Goal: Obtain resource: Obtain resource

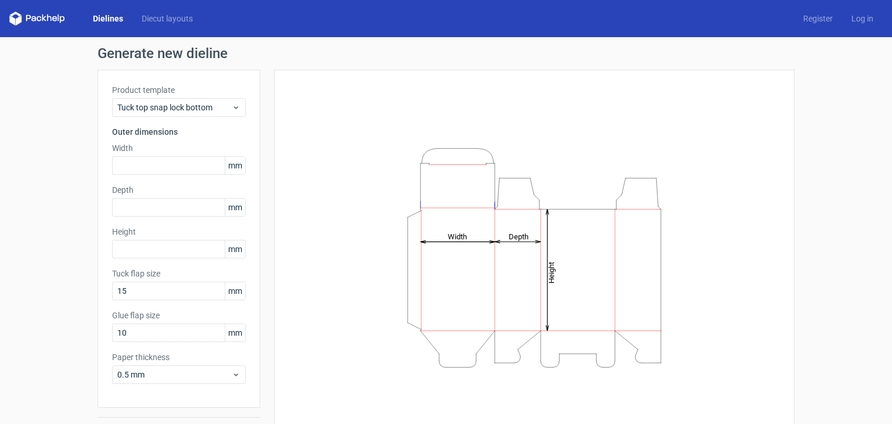
click at [303, 167] on div "Height Depth Width" at bounding box center [533, 257] width 491 height 347
click at [204, 103] on span "Tuck top snap lock bottom" at bounding box center [174, 108] width 114 height 12
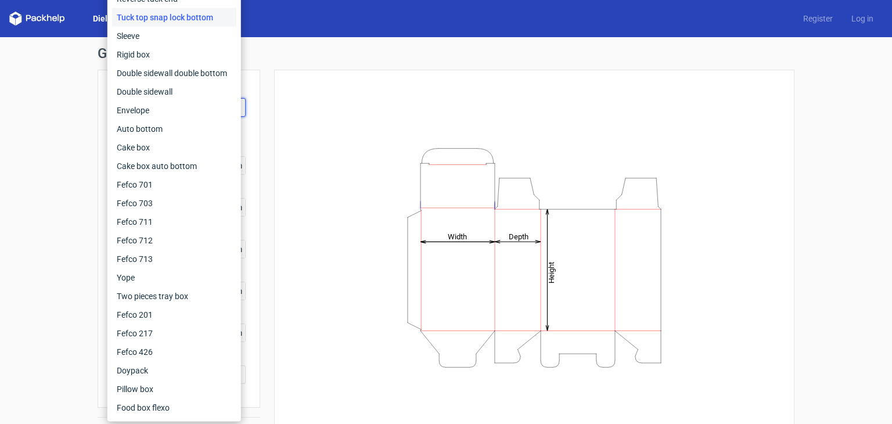
click at [342, 269] on div "Height Depth Width" at bounding box center [533, 257] width 491 height 347
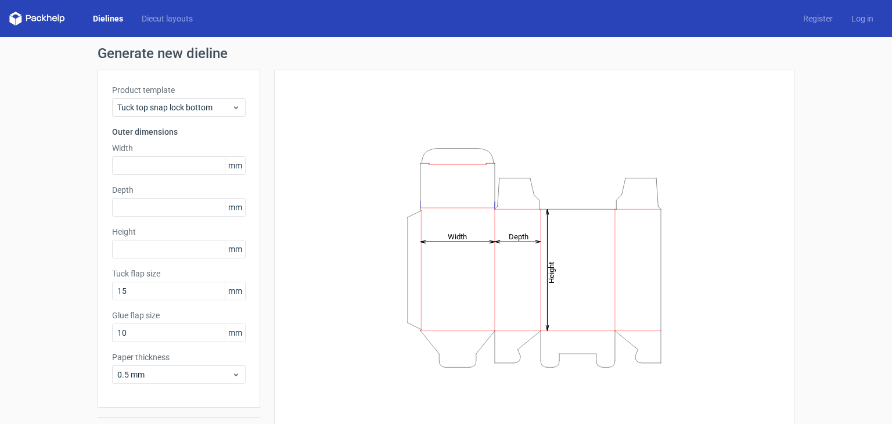
click at [113, 8] on div "Dielines Diecut layouts Register Log in" at bounding box center [446, 18] width 892 height 37
click at [113, 18] on link "Dielines" at bounding box center [108, 19] width 49 height 12
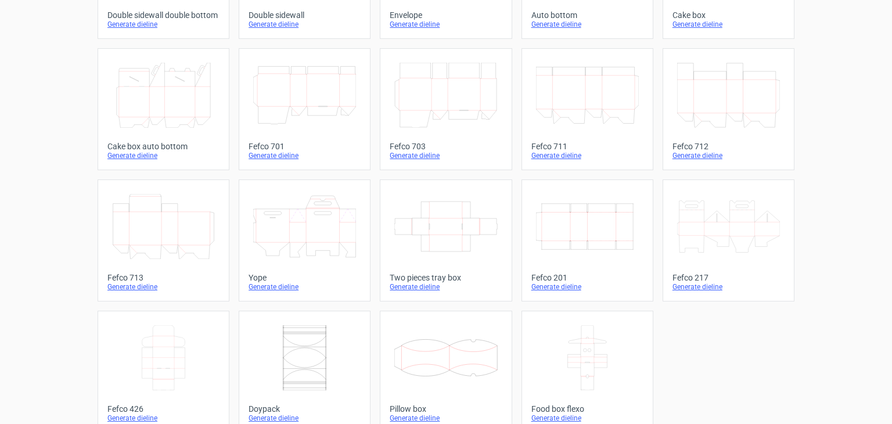
scroll to position [301, 0]
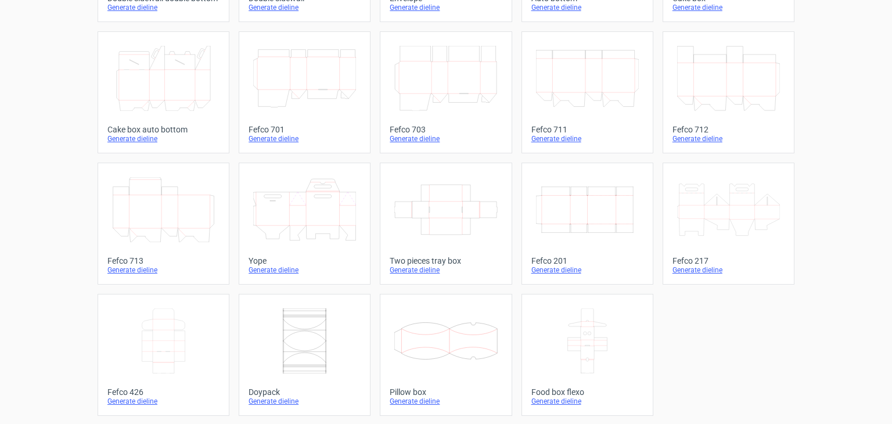
click at [536, 197] on icon "Width Depth Height" at bounding box center [587, 209] width 103 height 65
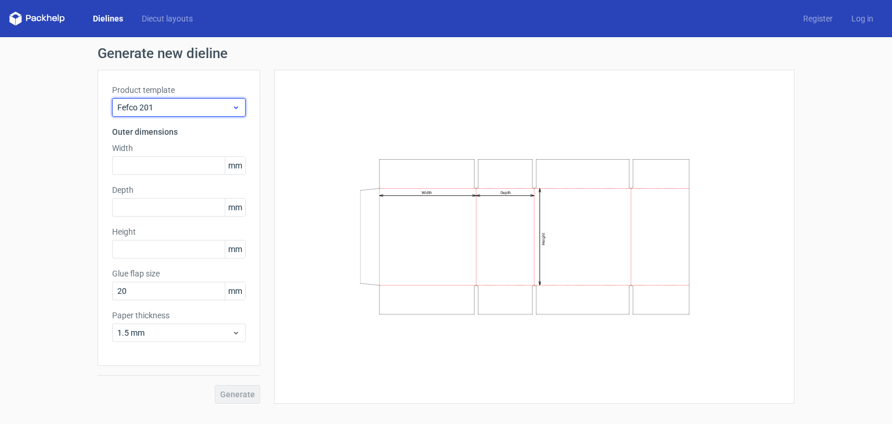
click at [169, 109] on span "Fefco 201" at bounding box center [174, 108] width 114 height 12
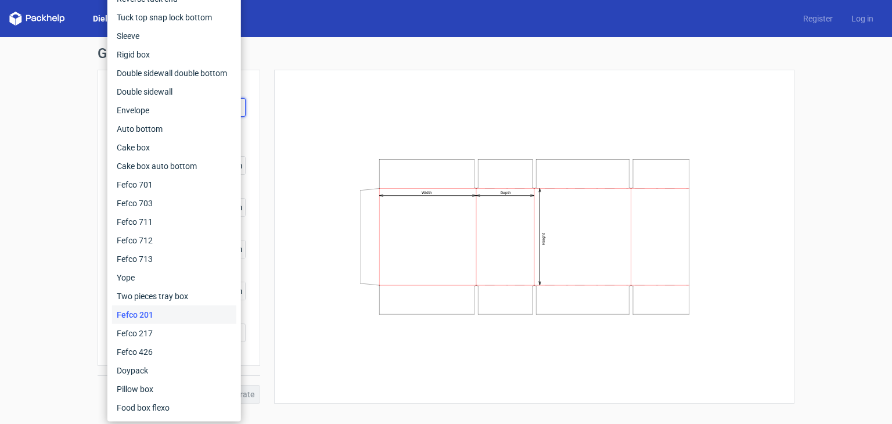
click at [305, 132] on div "Width Depth Height" at bounding box center [533, 236] width 491 height 305
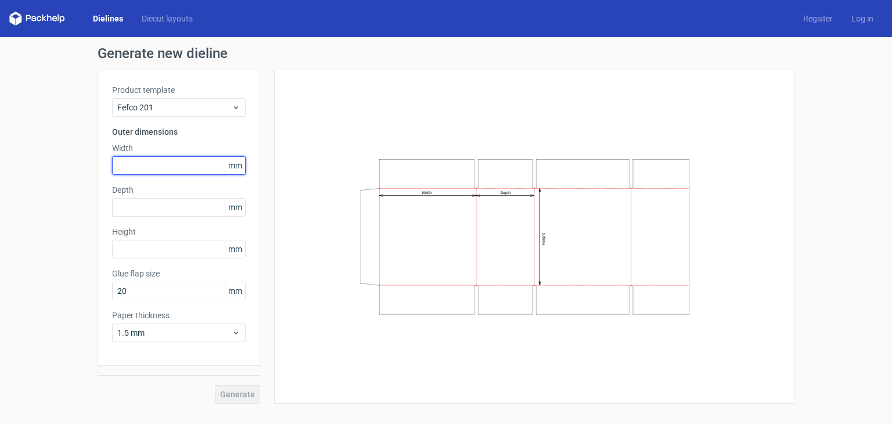
click at [160, 163] on input "text" at bounding box center [179, 165] width 134 height 19
type input "395"
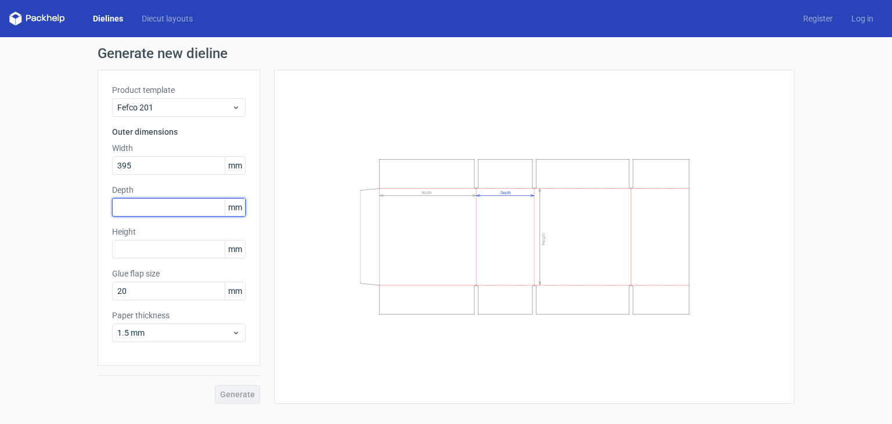
click at [163, 211] on input "text" at bounding box center [179, 207] width 134 height 19
type input "300"
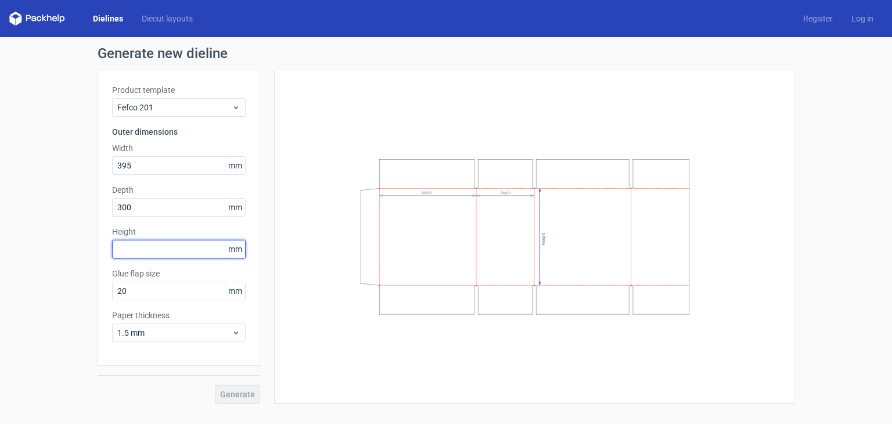
click at [154, 254] on input "text" at bounding box center [179, 249] width 134 height 19
type input "240"
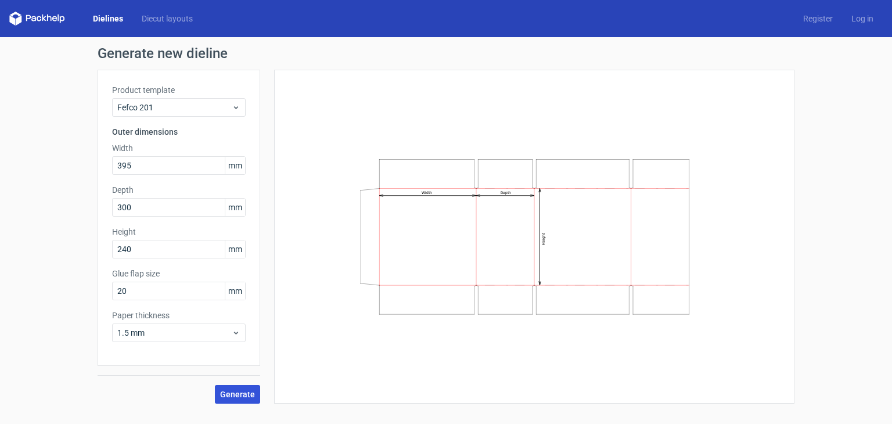
click at [241, 392] on span "Generate" at bounding box center [237, 394] width 35 height 8
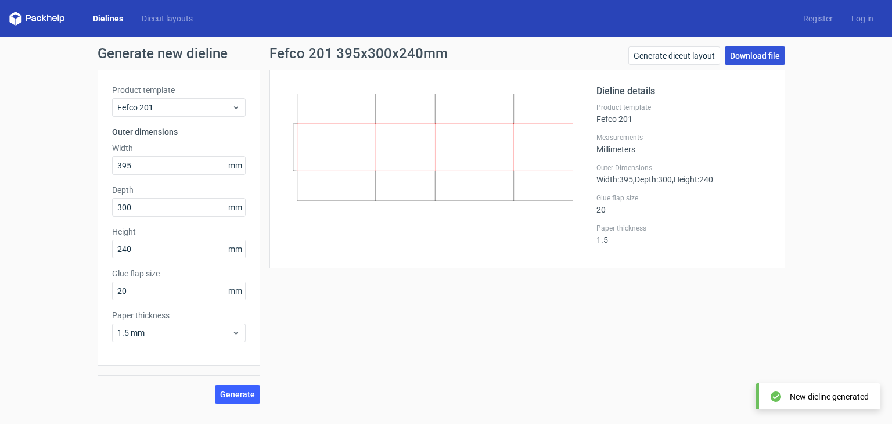
click at [764, 56] on link "Download file" at bounding box center [754, 55] width 60 height 19
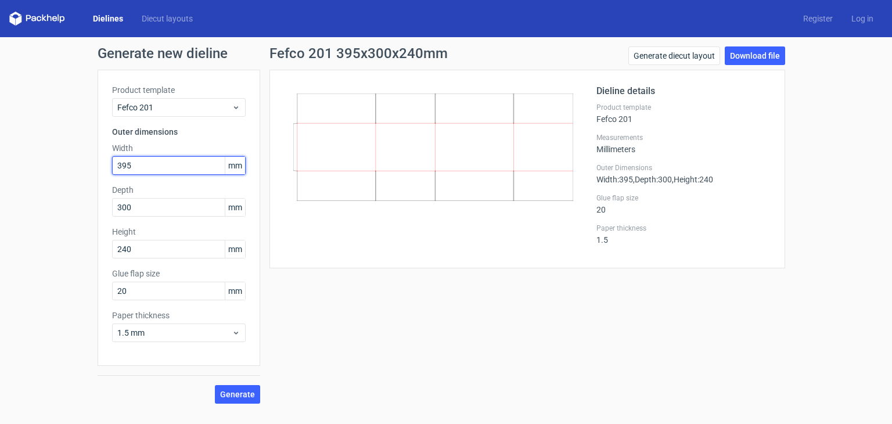
drag, startPoint x: 157, startPoint y: 171, endPoint x: 73, endPoint y: 185, distance: 85.3
click at [73, 185] on div "Generate new dieline Product template Fefco 201 Outer dimensions Width 395 mm D…" at bounding box center [446, 225] width 892 height 376
type input "340"
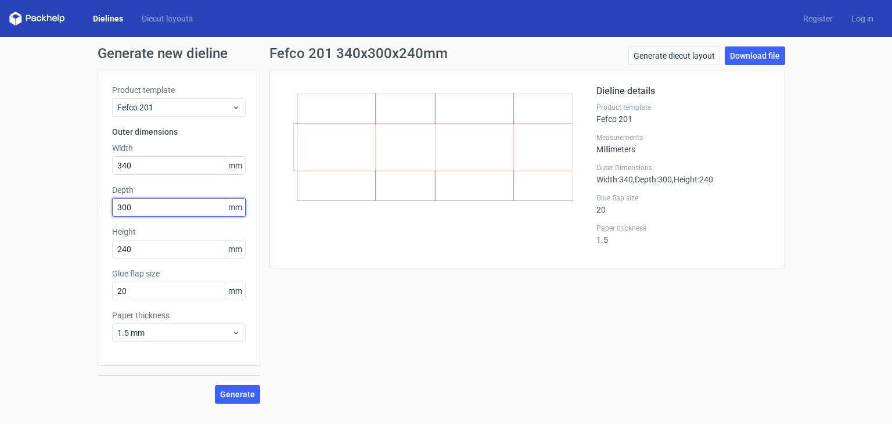
click at [146, 198] on input "300" at bounding box center [179, 207] width 134 height 19
type input "295"
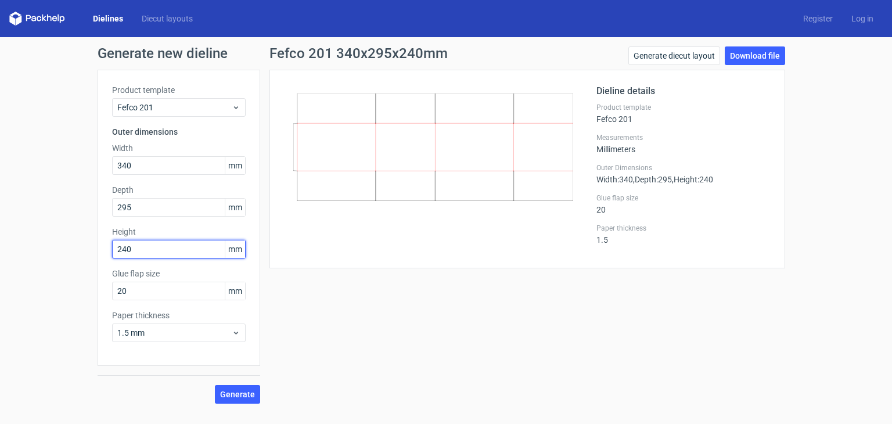
drag, startPoint x: 150, startPoint y: 251, endPoint x: 80, endPoint y: 243, distance: 70.7
click at [80, 243] on div "Generate new dieline Product template Fefco 201 Outer dimensions Width 340 mm D…" at bounding box center [446, 225] width 892 height 376
type input "400"
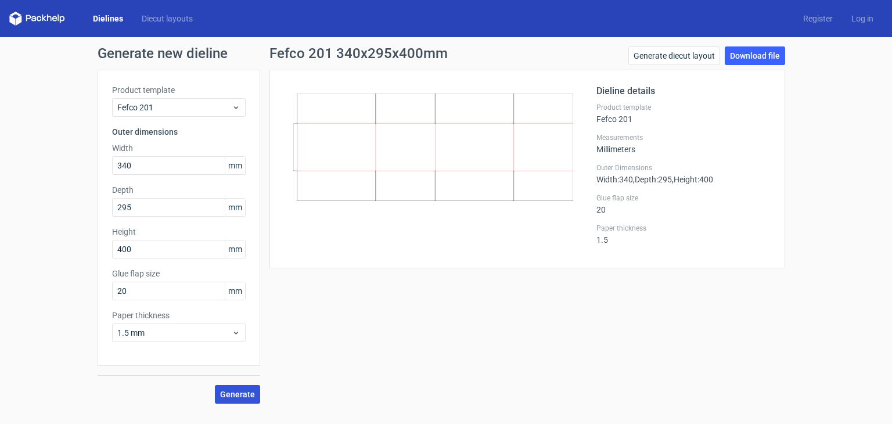
click at [251, 391] on span "Generate" at bounding box center [237, 394] width 35 height 8
click at [767, 53] on link "Download file" at bounding box center [754, 55] width 60 height 19
click at [84, 277] on div "Generate new dieline Product template Fefco 201 Outer dimensions Width 340 mm D…" at bounding box center [446, 225] width 892 height 376
type input "50"
click at [215, 385] on button "Generate" at bounding box center [237, 394] width 45 height 19
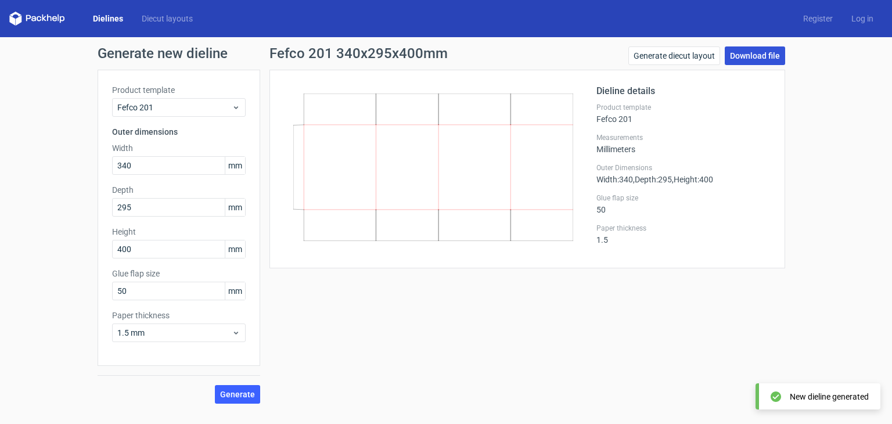
click at [753, 59] on link "Download file" at bounding box center [754, 55] width 60 height 19
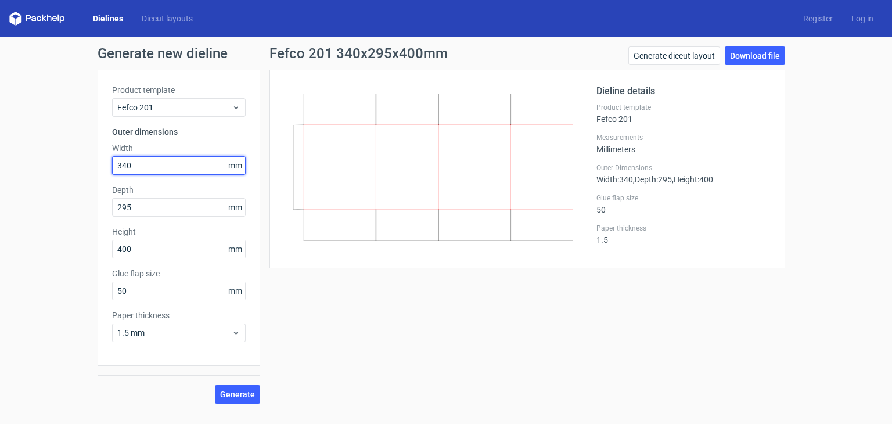
drag, startPoint x: 146, startPoint y: 167, endPoint x: 67, endPoint y: 163, distance: 79.0
click at [67, 163] on div "Generate new dieline Product template Fefco 201 Outer dimensions Width 340 mm D…" at bounding box center [446, 225] width 892 height 376
type input "395"
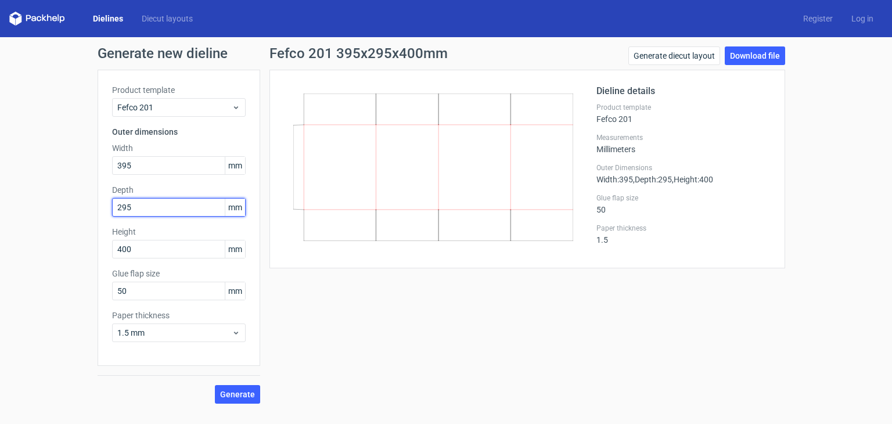
drag, startPoint x: 144, startPoint y: 205, endPoint x: 17, endPoint y: 211, distance: 126.7
click at [17, 211] on div "Generate new dieline Product template Fefco 201 Outer dimensions Width 395 mm D…" at bounding box center [446, 225] width 892 height 376
type input "300"
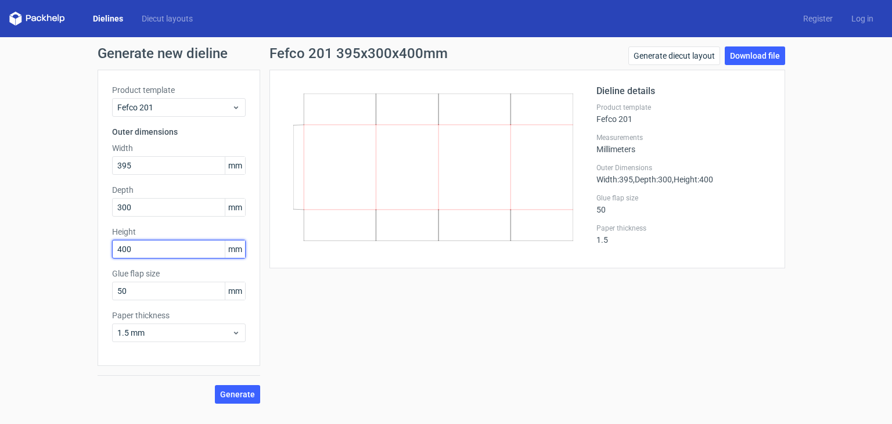
drag, startPoint x: 163, startPoint y: 255, endPoint x: 63, endPoint y: 256, distance: 99.8
click at [63, 256] on div "Generate new dieline Product template Fefco 201 Outer dimensions Width 395 mm D…" at bounding box center [446, 225] width 892 height 376
type input "240"
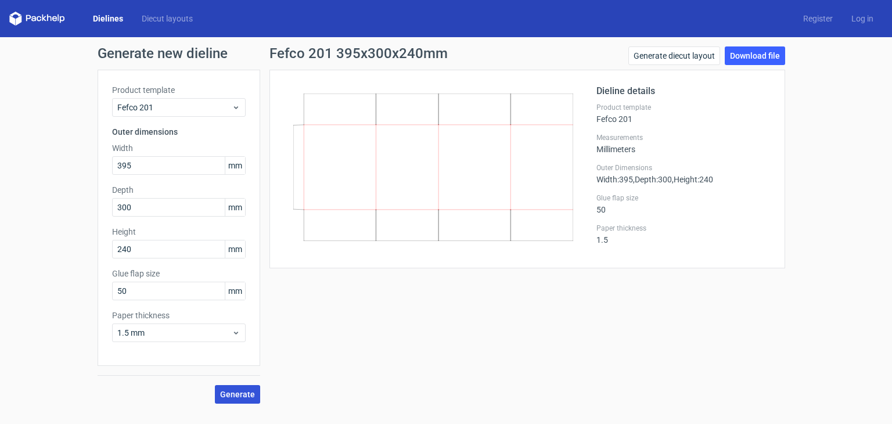
click at [239, 393] on span "Generate" at bounding box center [237, 394] width 35 height 8
click at [755, 61] on link "Download file" at bounding box center [754, 55] width 60 height 19
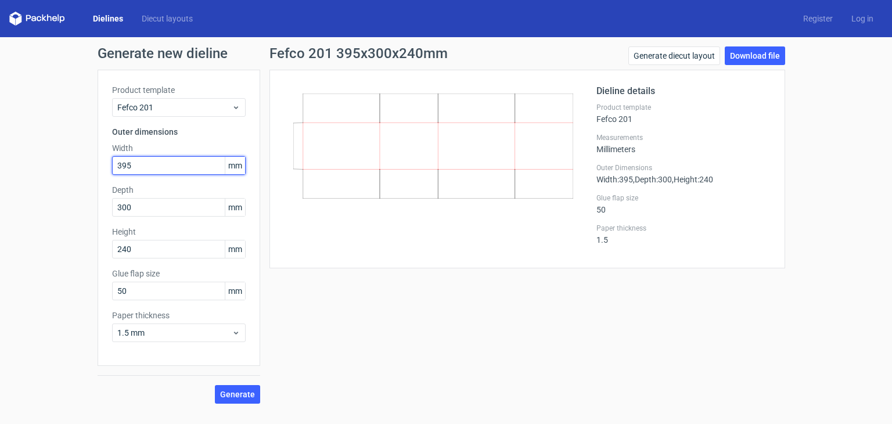
drag, startPoint x: 175, startPoint y: 163, endPoint x: 40, endPoint y: 163, distance: 134.7
click at [40, 163] on div "Generate new dieline Product template Fefco 201 Outer dimensions Width 395 mm D…" at bounding box center [446, 225] width 892 height 376
type input "140"
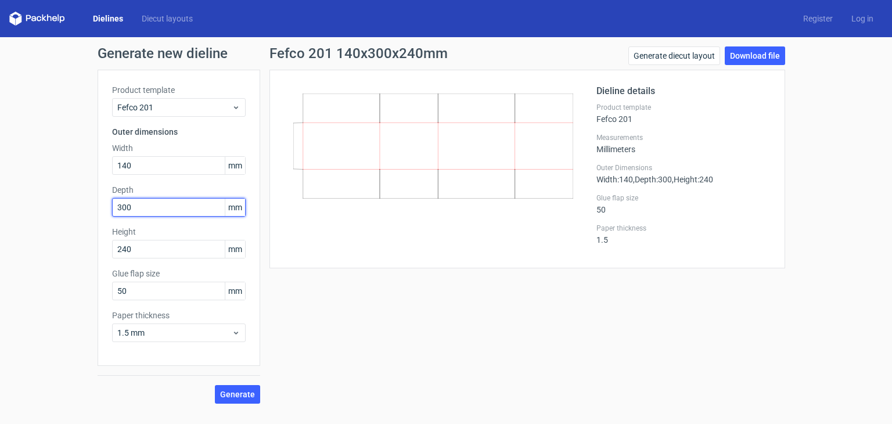
click at [169, 205] on input "300" at bounding box center [179, 207] width 134 height 19
type input "3"
type input "2"
type input "140"
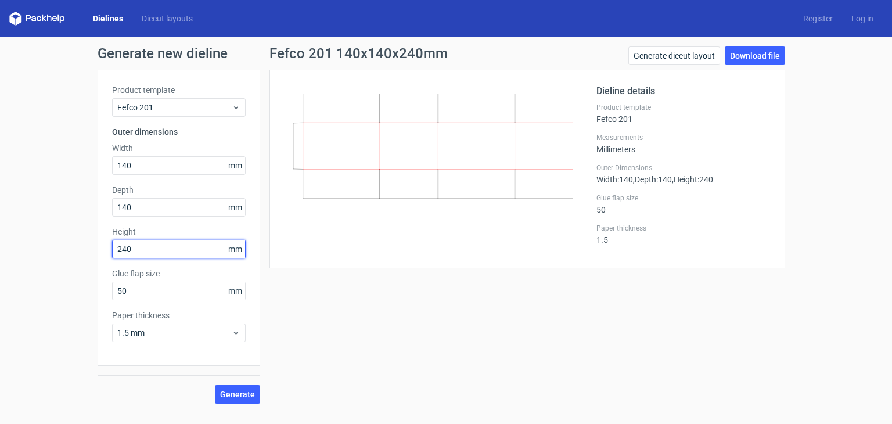
drag, startPoint x: 168, startPoint y: 250, endPoint x: 74, endPoint y: 239, distance: 94.7
click at [74, 239] on div "Generate new dieline Product template Fefco 201 Outer dimensions Width 140 mm D…" at bounding box center [446, 225] width 892 height 376
type input "85"
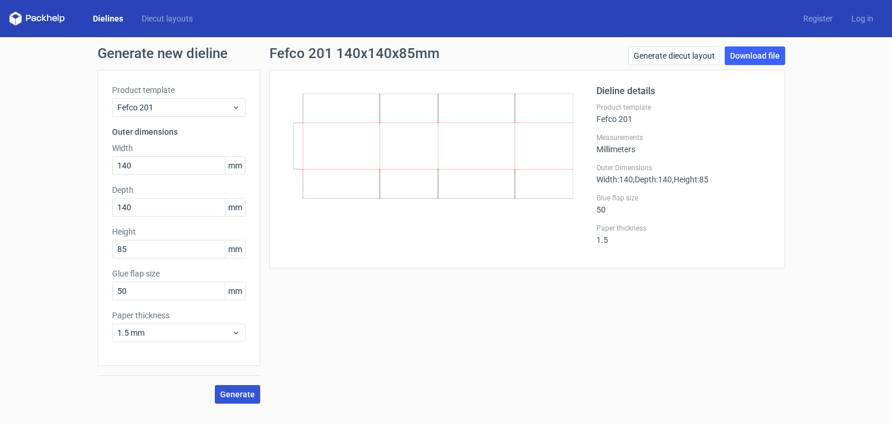
click at [248, 396] on span "Generate" at bounding box center [237, 394] width 35 height 8
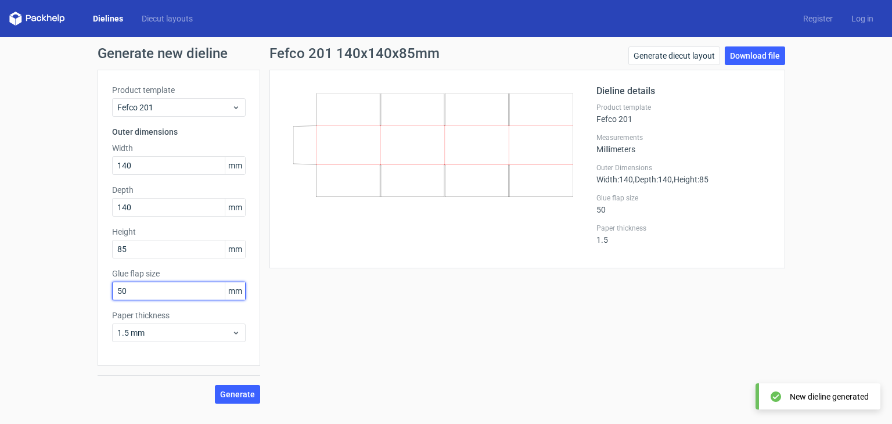
drag, startPoint x: 134, startPoint y: 290, endPoint x: 77, endPoint y: 297, distance: 57.2
click at [77, 297] on div "Generate new dieline Product template Fefco 201 Outer dimensions Width 140 mm D…" at bounding box center [446, 225] width 892 height 376
type input "30"
click at [233, 391] on span "Generate" at bounding box center [237, 394] width 35 height 8
click at [751, 56] on link "Download file" at bounding box center [754, 55] width 60 height 19
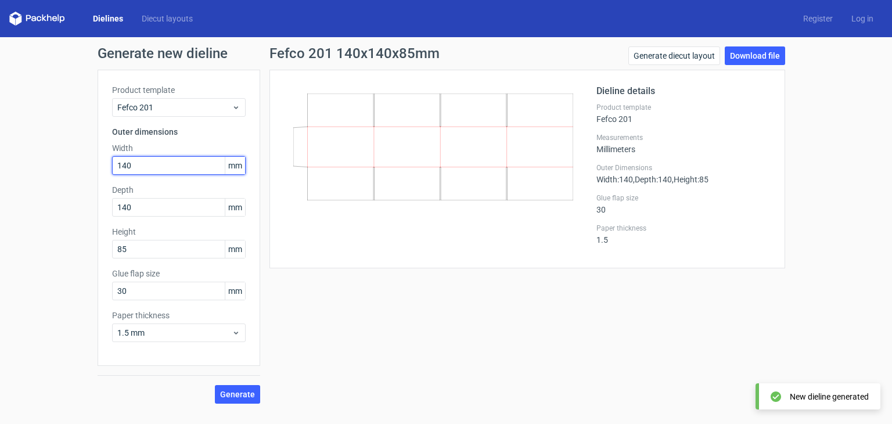
drag, startPoint x: 150, startPoint y: 167, endPoint x: 0, endPoint y: 172, distance: 149.9
click at [0, 172] on div "Generate new dieline Product template Fefco 201 Outer dimensions Width 140 mm D…" at bounding box center [446, 225] width 892 height 376
type input "295"
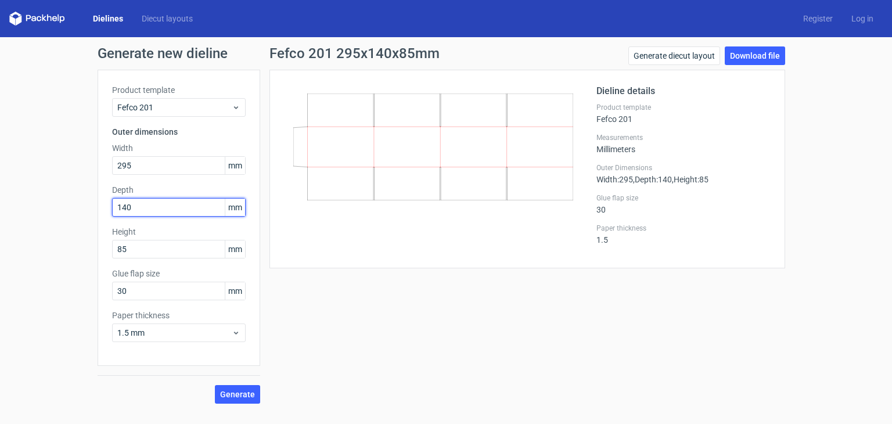
drag, startPoint x: 190, startPoint y: 207, endPoint x: 93, endPoint y: 200, distance: 97.8
click at [93, 200] on div "Generate new dieline Product template Fefco 201 Outer dimensions Width 295 mm D…" at bounding box center [446, 225] width 892 height 376
type input "295"
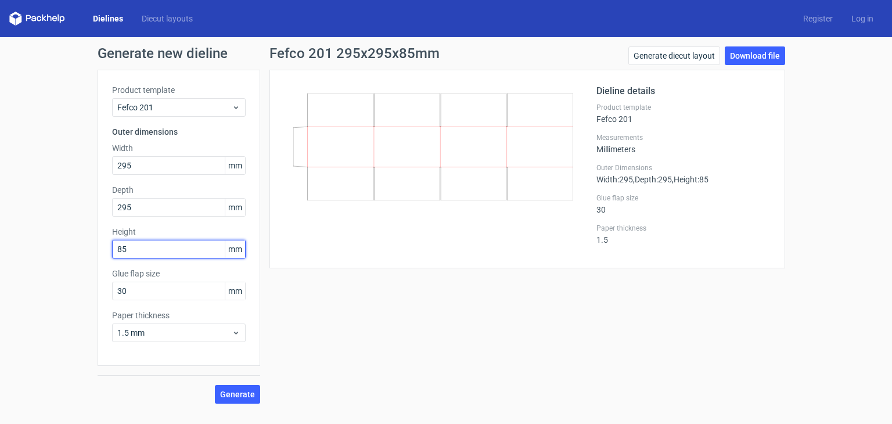
click at [172, 246] on input "85" at bounding box center [179, 249] width 134 height 19
type input "8"
type input "190"
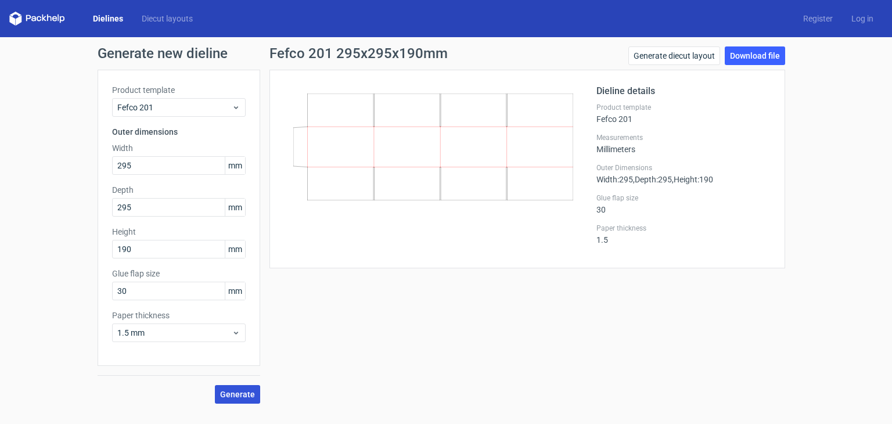
click at [225, 395] on span "Generate" at bounding box center [237, 394] width 35 height 8
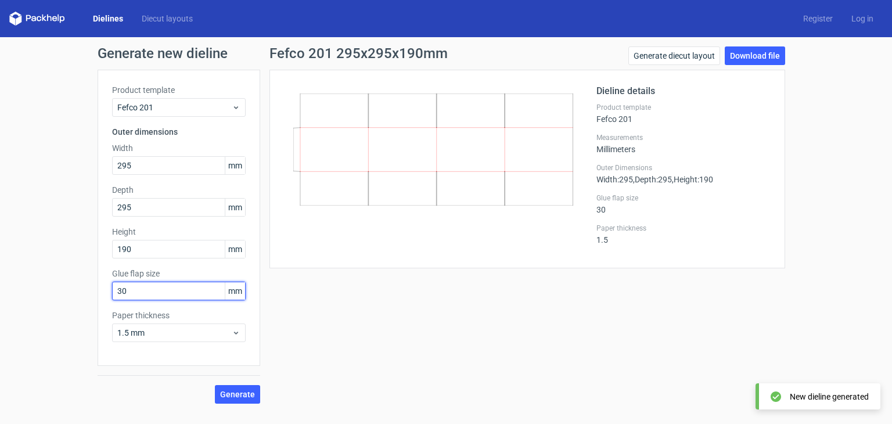
drag, startPoint x: 132, startPoint y: 291, endPoint x: 68, endPoint y: 288, distance: 63.9
click at [68, 288] on div "Generate new dieline Product template Fefco 201 Outer dimensions Width 295 mm D…" at bounding box center [446, 225] width 892 height 376
type input "45"
click at [237, 396] on span "Generate" at bounding box center [237, 394] width 35 height 8
click at [757, 56] on link "Download file" at bounding box center [754, 55] width 60 height 19
